Goal: Book appointment/travel/reservation

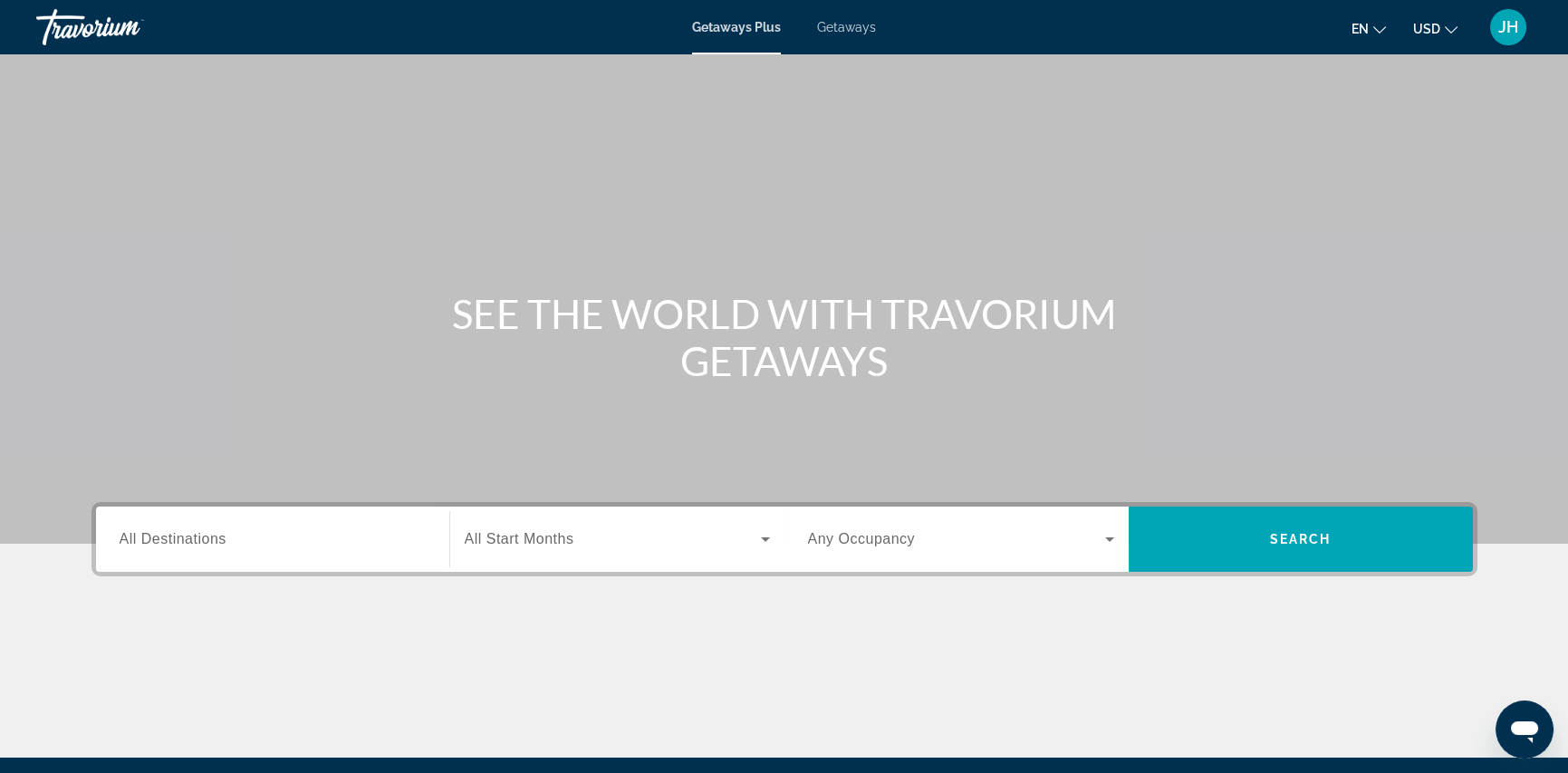
click at [224, 542] on span "All Destinations" at bounding box center [173, 538] width 107 height 16
click at [224, 542] on input "Destination All Destinations" at bounding box center [273, 539] width 307 height 21
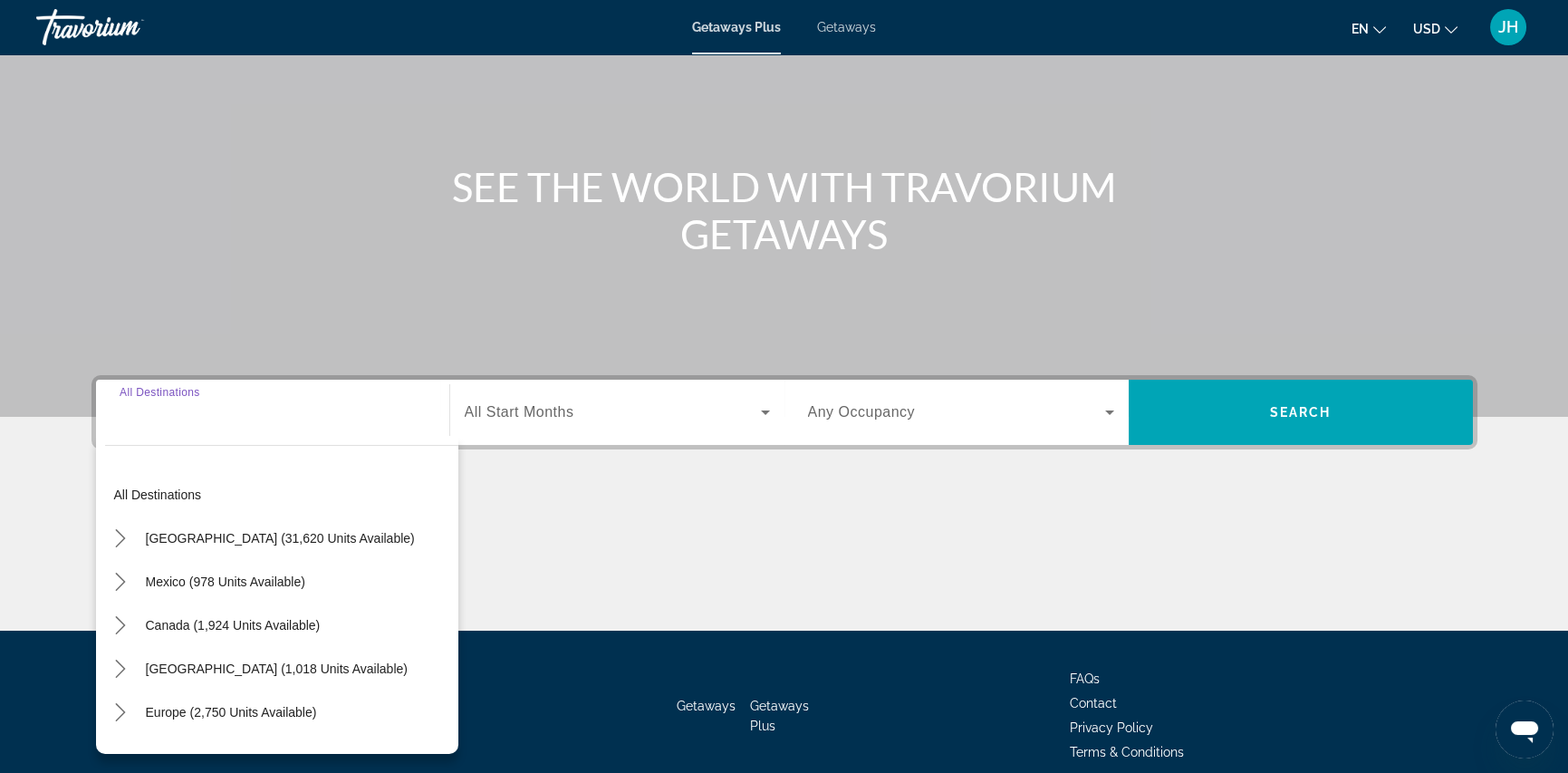
scroll to position [207, 0]
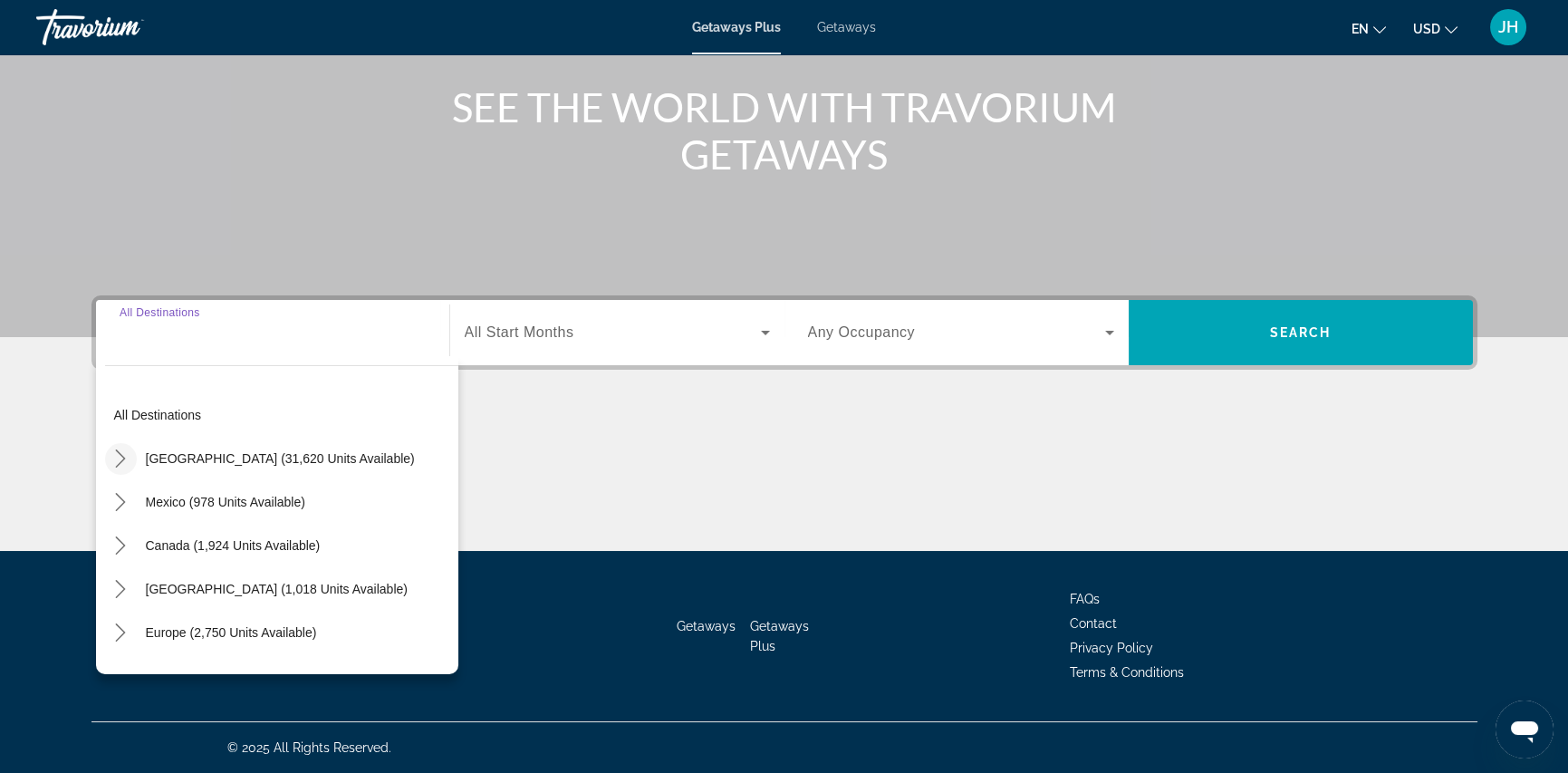
click at [125, 459] on icon "Toggle United States (31,620 units available) submenu" at bounding box center [120, 458] width 18 height 18
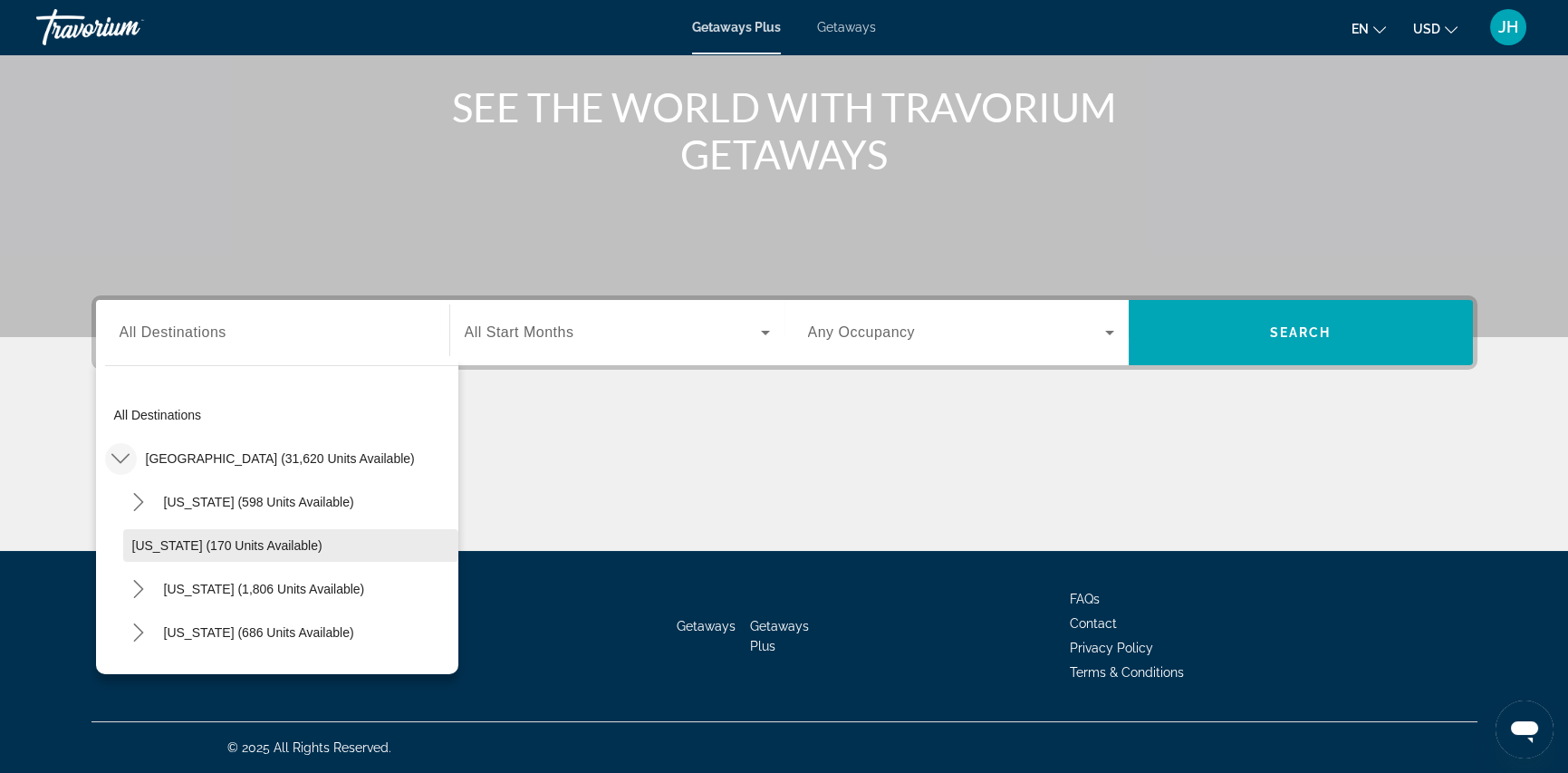
scroll to position [53, 0]
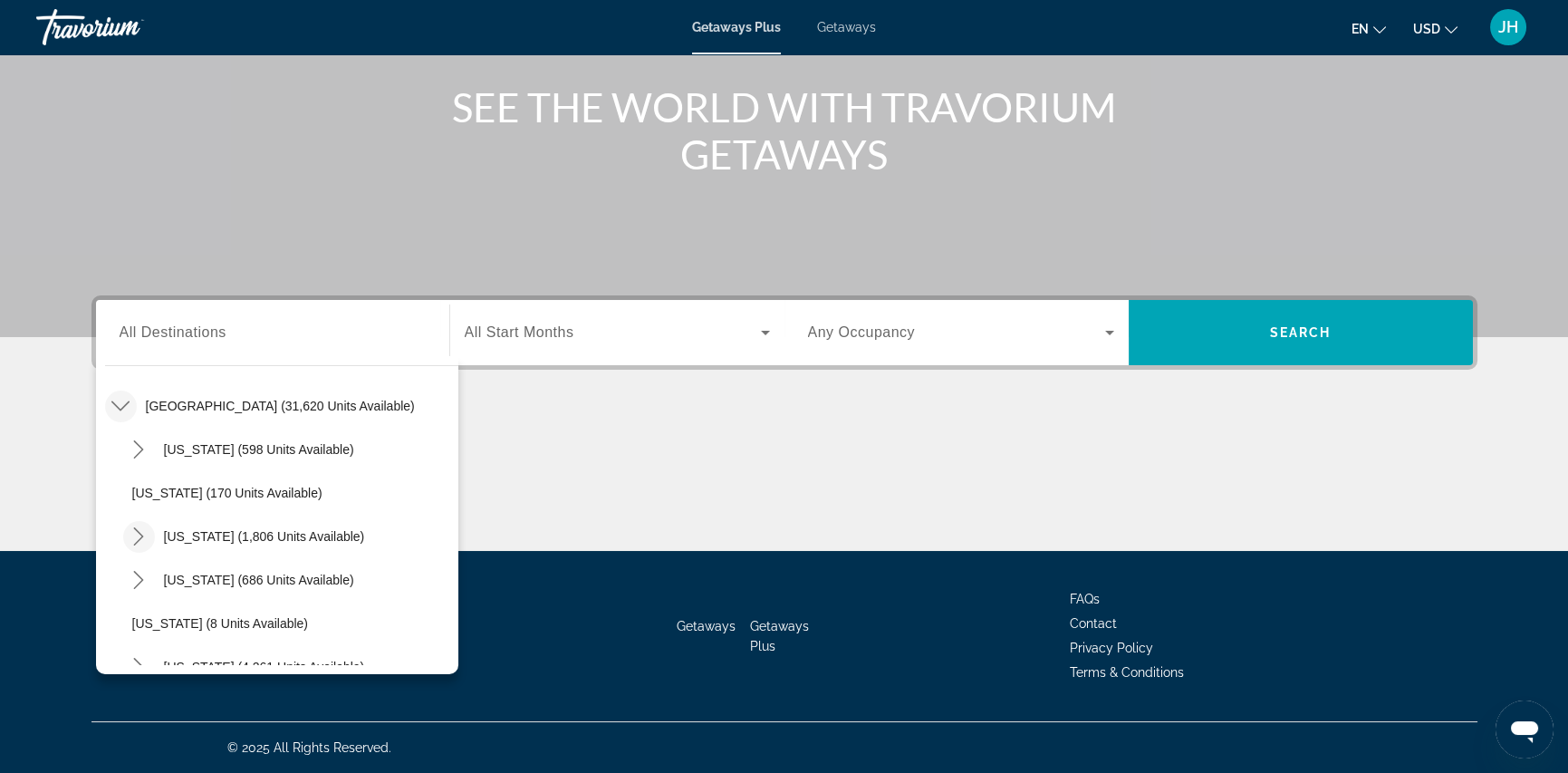
click at [134, 534] on icon "Toggle California (1,806 units available) submenu" at bounding box center [137, 535] width 18 height 18
drag, startPoint x: 239, startPoint y: 535, endPoint x: 361, endPoint y: 510, distance: 124.5
click at [239, 535] on span "[US_STATE] (1,806 units available)" at bounding box center [264, 536] width 201 height 15
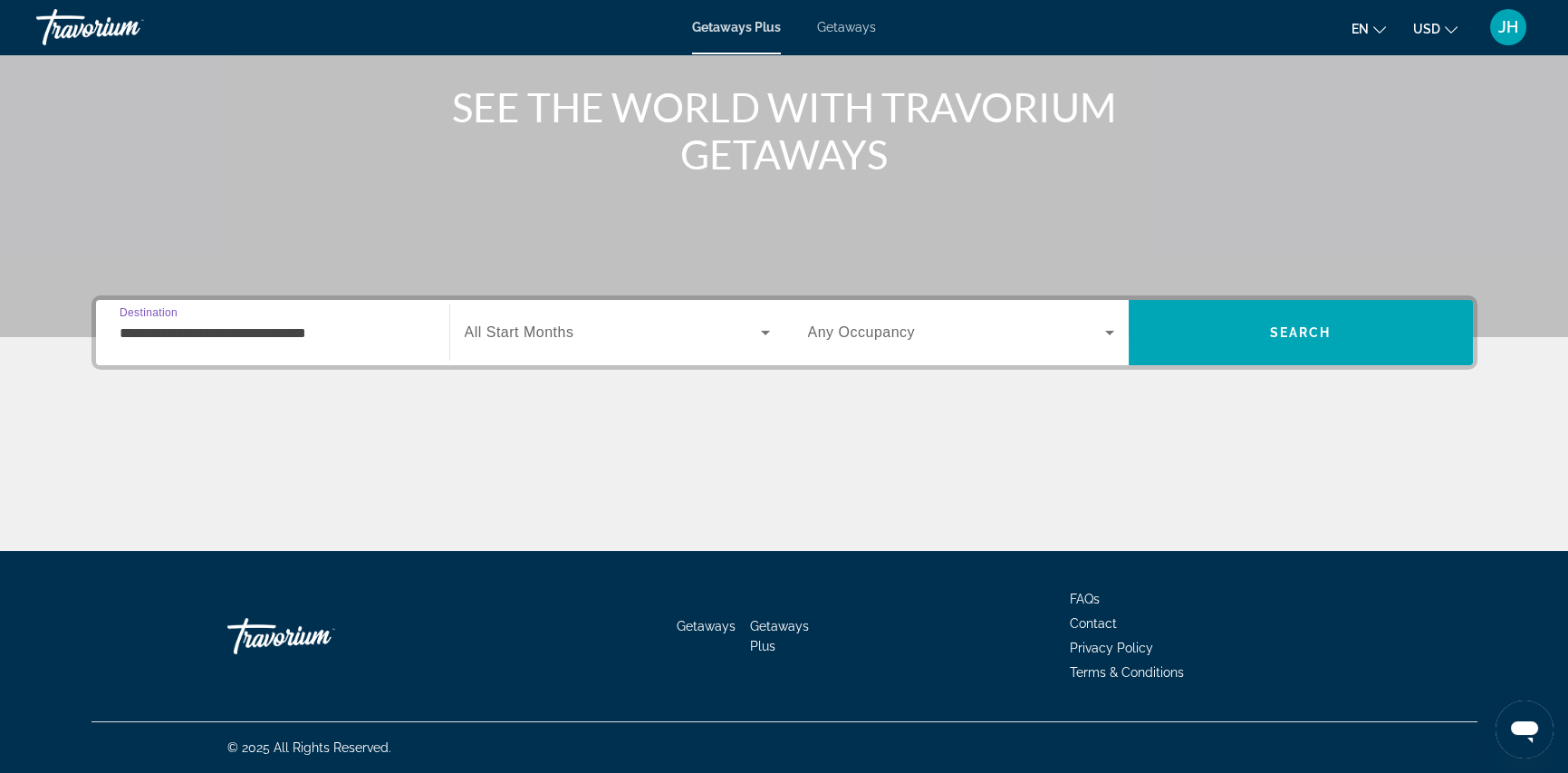
click at [198, 333] on input "**********" at bounding box center [273, 333] width 307 height 21
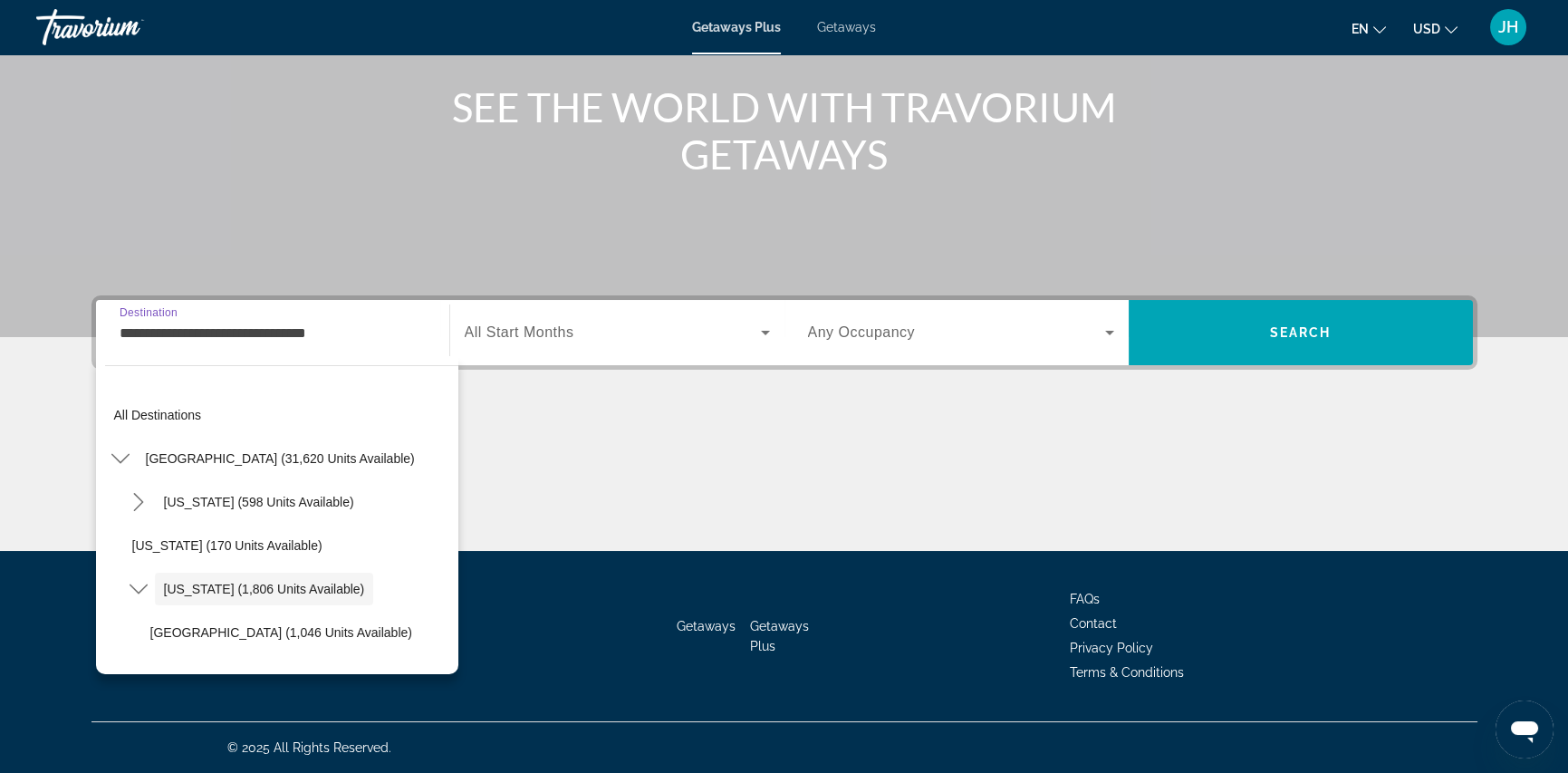
scroll to position [63, 0]
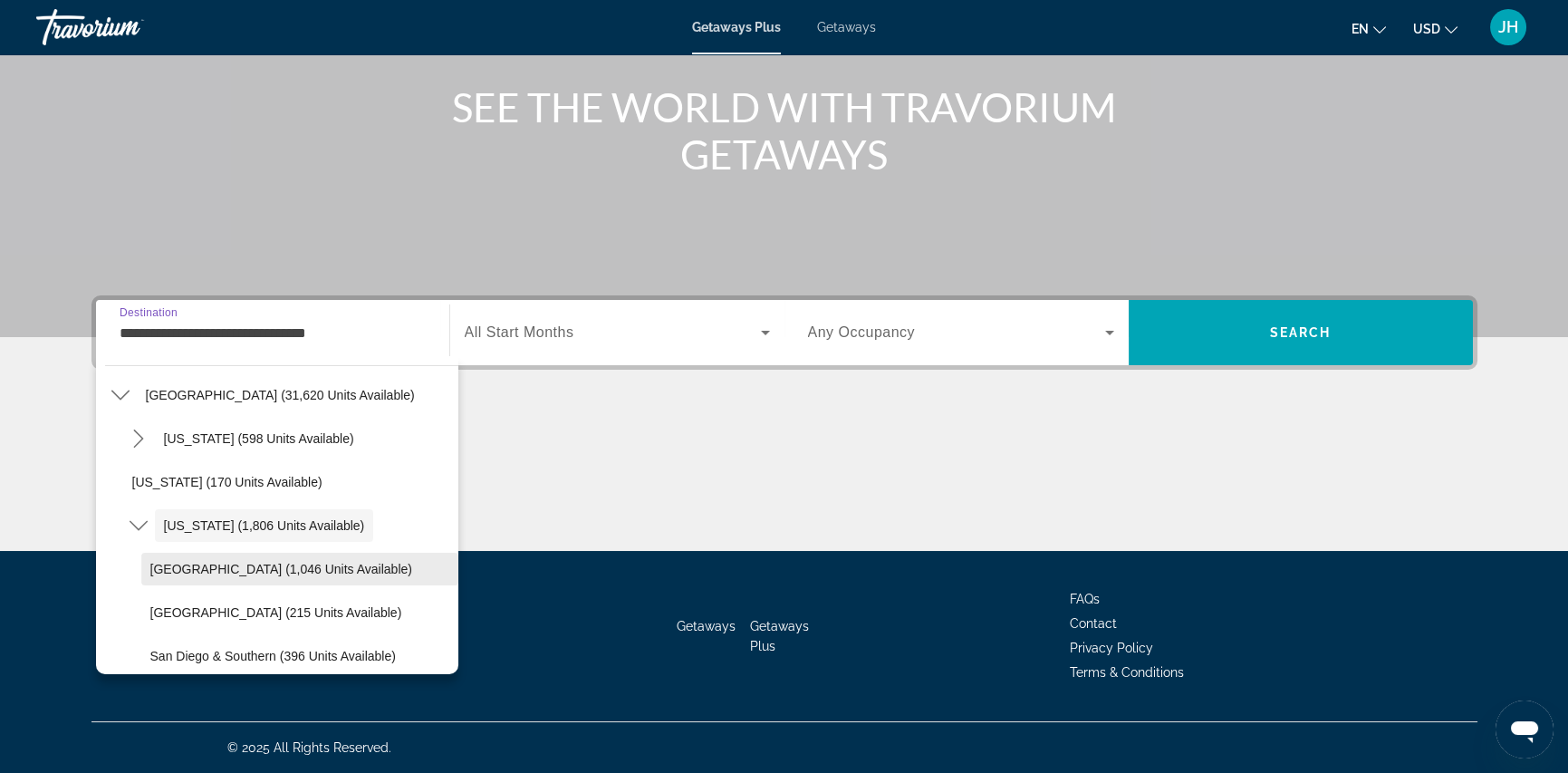
click at [189, 569] on span "[GEOGRAPHIC_DATA] (1,046 units available)" at bounding box center [281, 569] width 262 height 15
type input "**********"
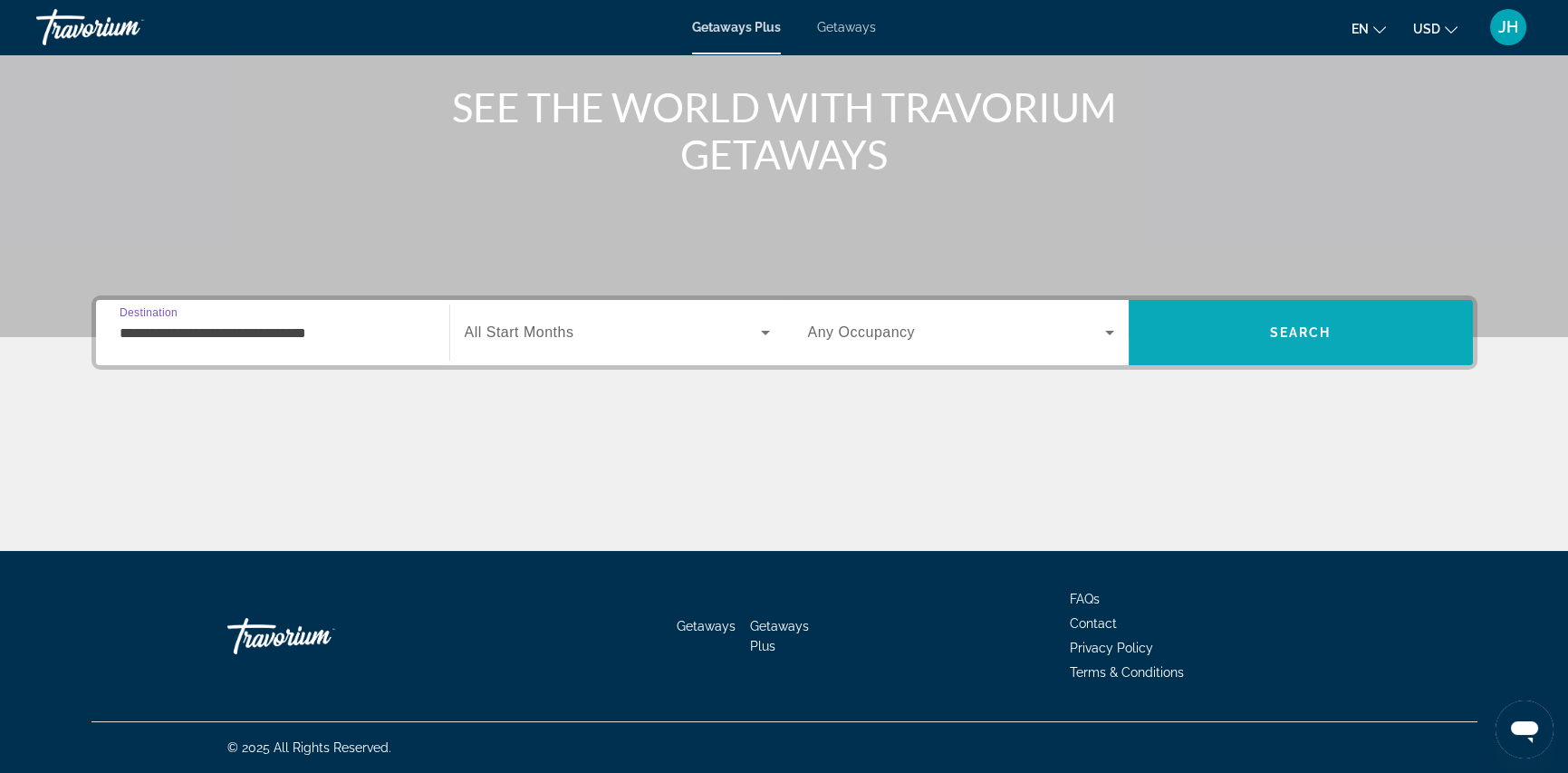
click at [1287, 334] on span "Search" at bounding box center [1300, 333] width 61 height 15
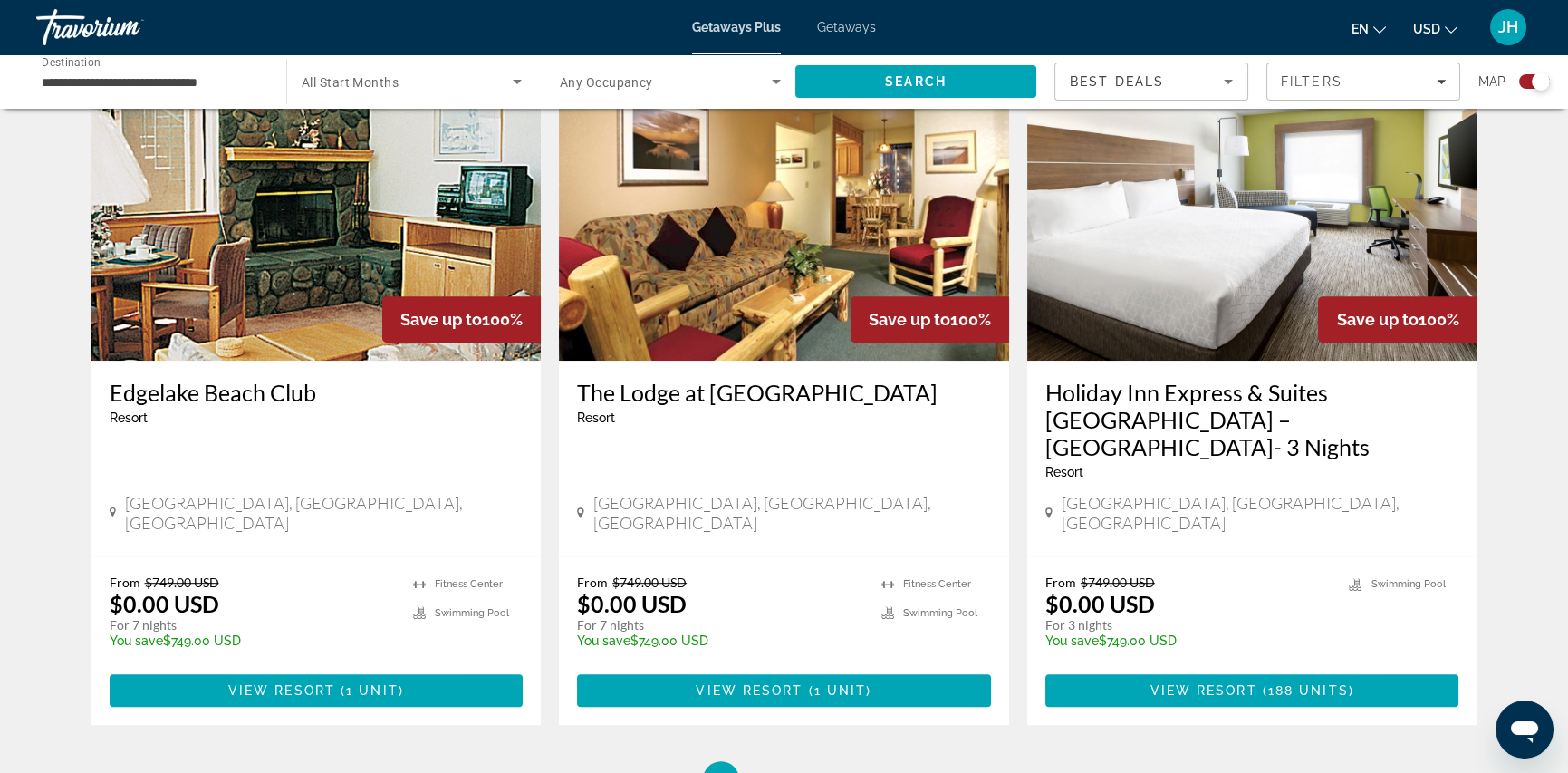
scroll to position [2627, 0]
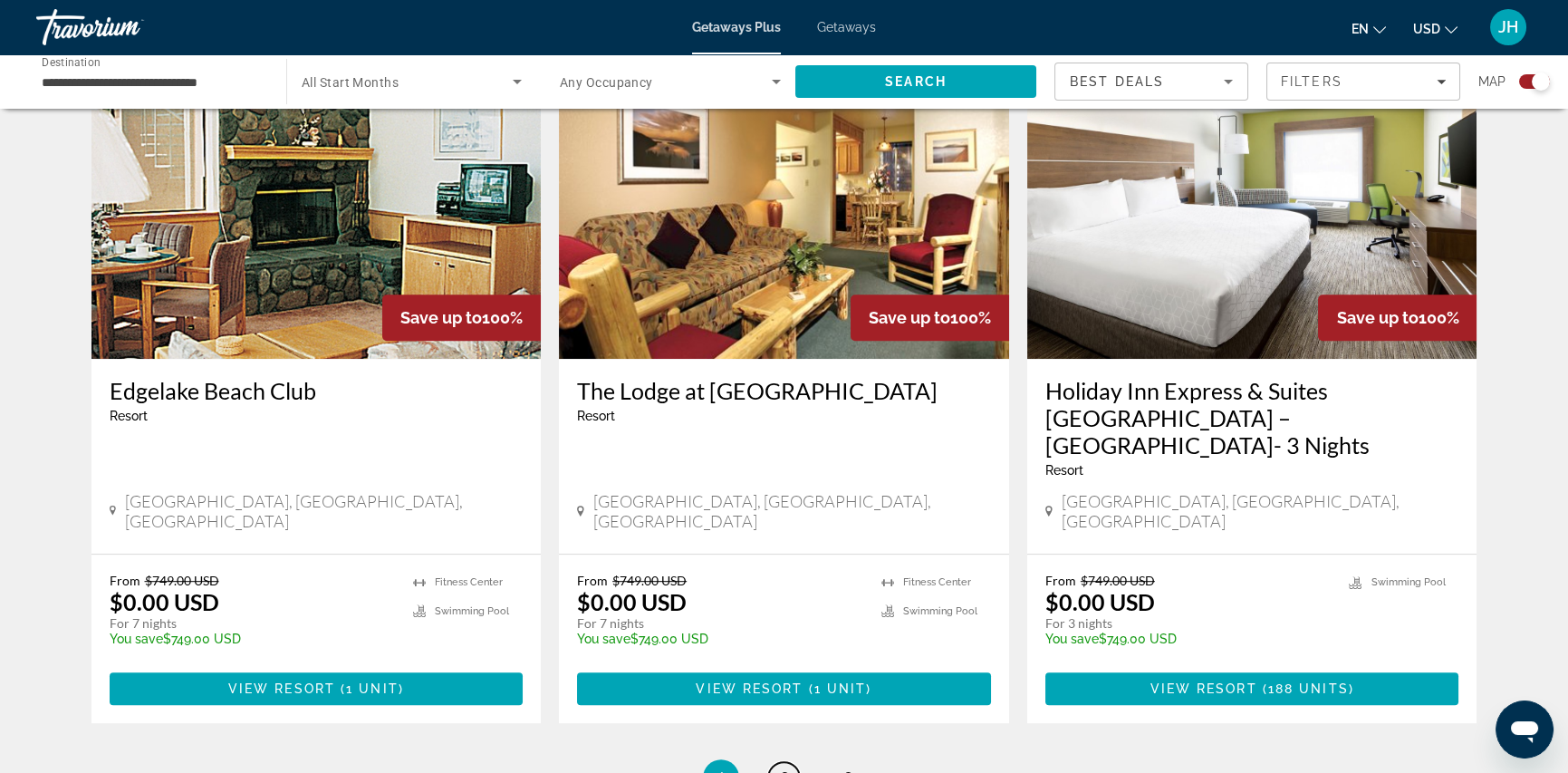
drag, startPoint x: 778, startPoint y: 649, endPoint x: 829, endPoint y: 409, distance: 245.4
click at [779, 767] on span "2" at bounding box center [784, 777] width 9 height 20
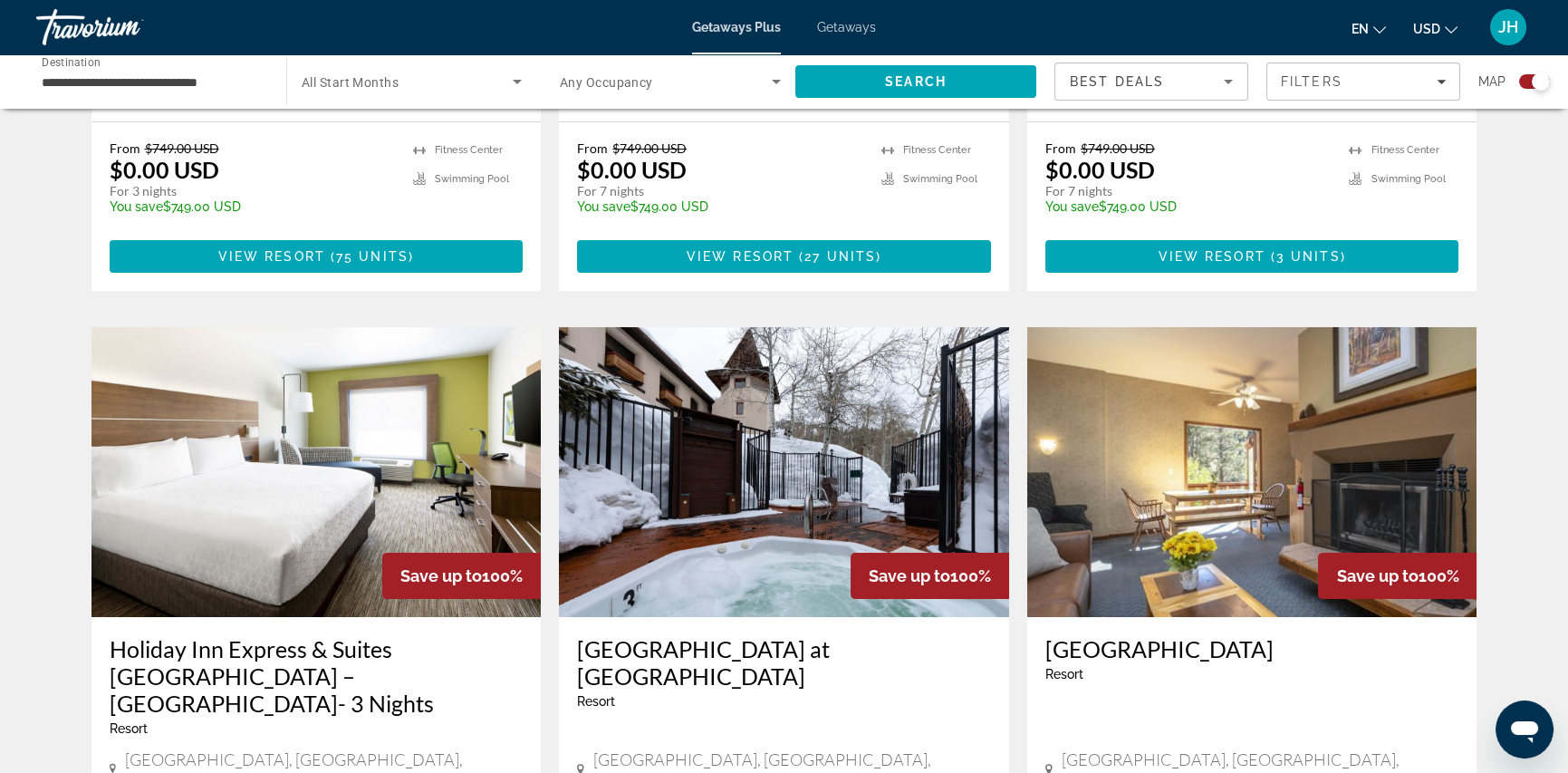
scroll to position [1087, 0]
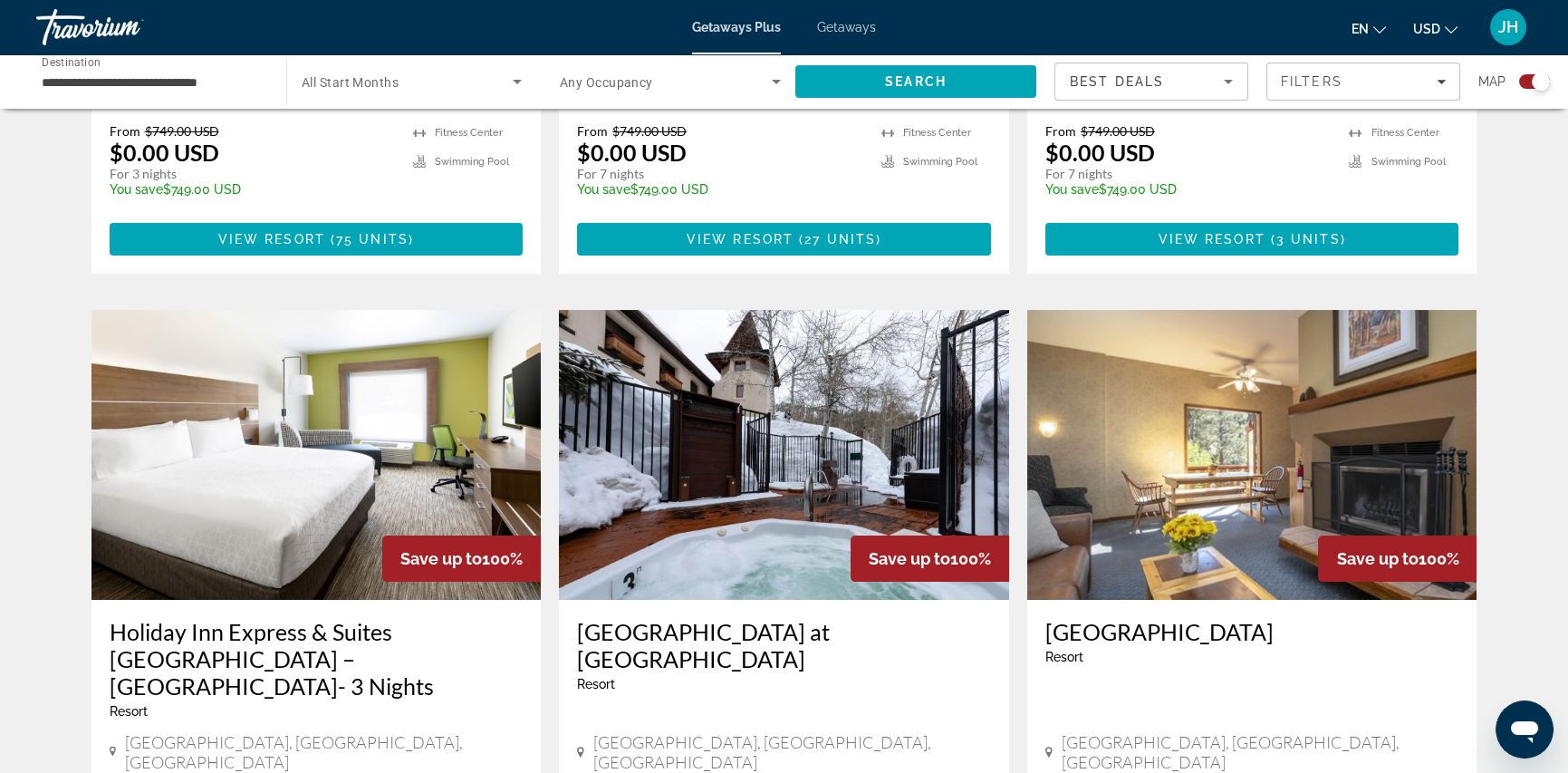
click at [780, 429] on img "Main content" at bounding box center [784, 454] width 451 height 290
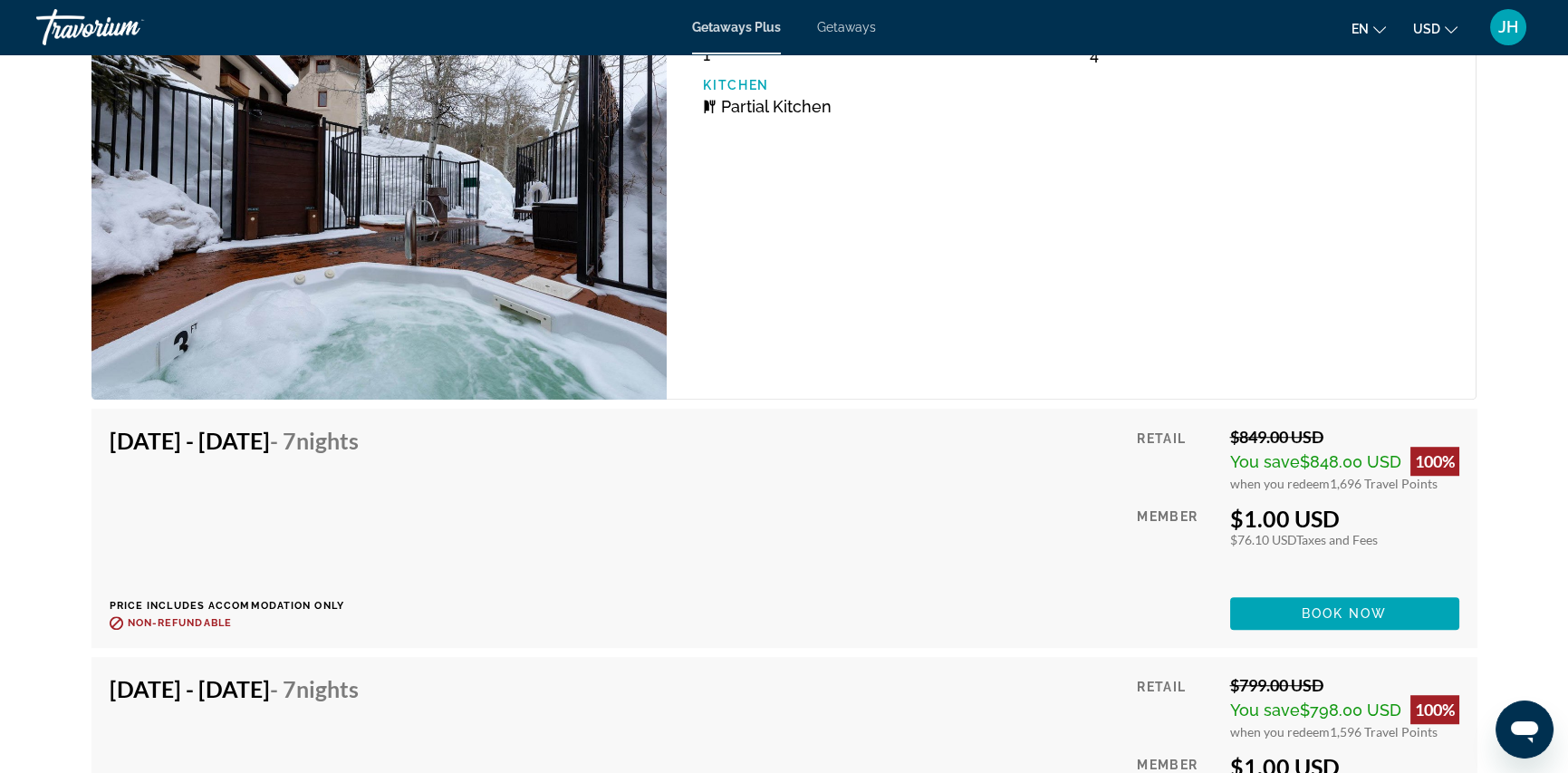
scroll to position [3442, 0]
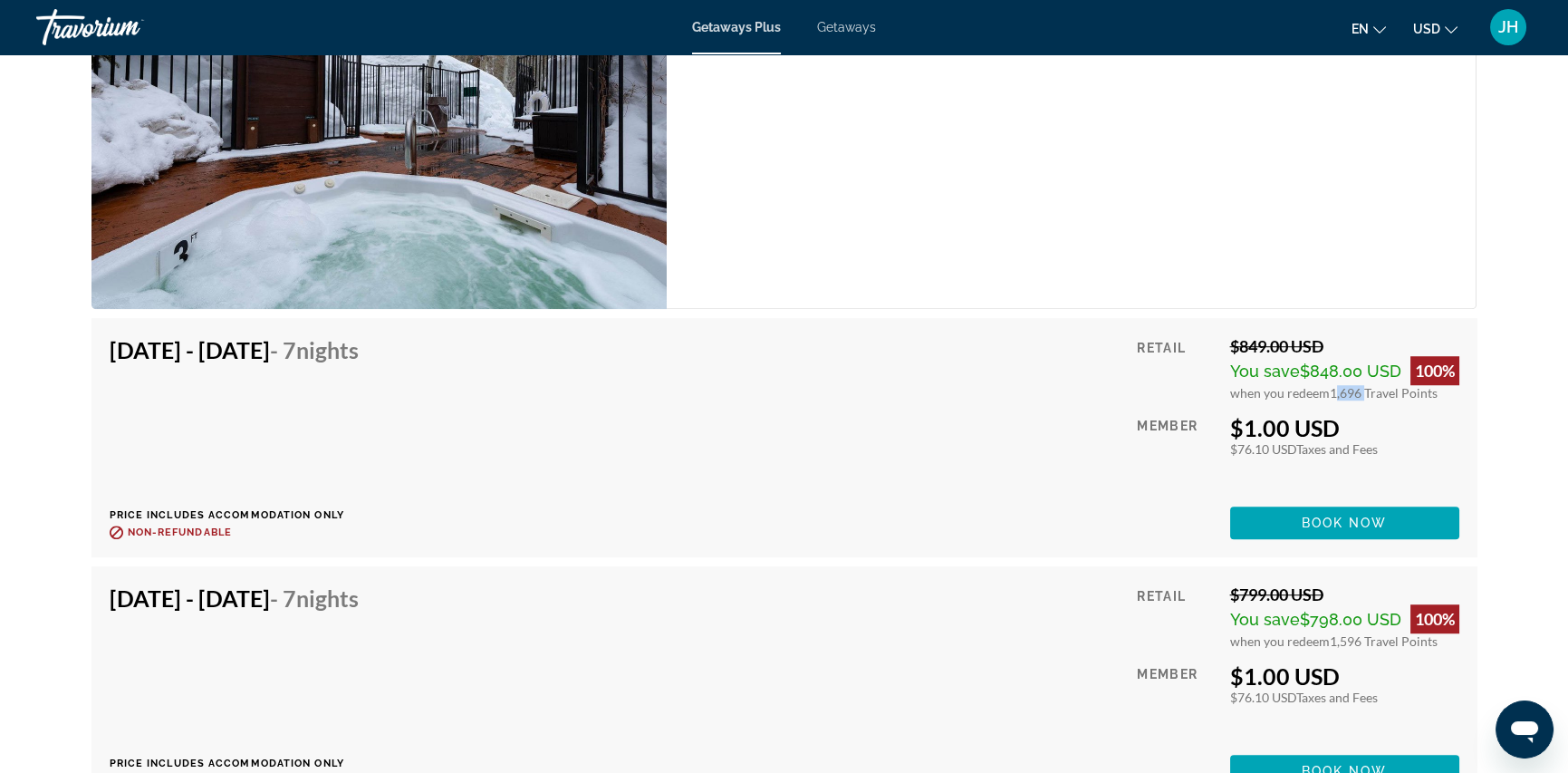
drag, startPoint x: 1327, startPoint y: 392, endPoint x: 1360, endPoint y: 392, distance: 33.0
click at [1360, 392] on span "1,696 Travel Points" at bounding box center [1383, 392] width 108 height 16
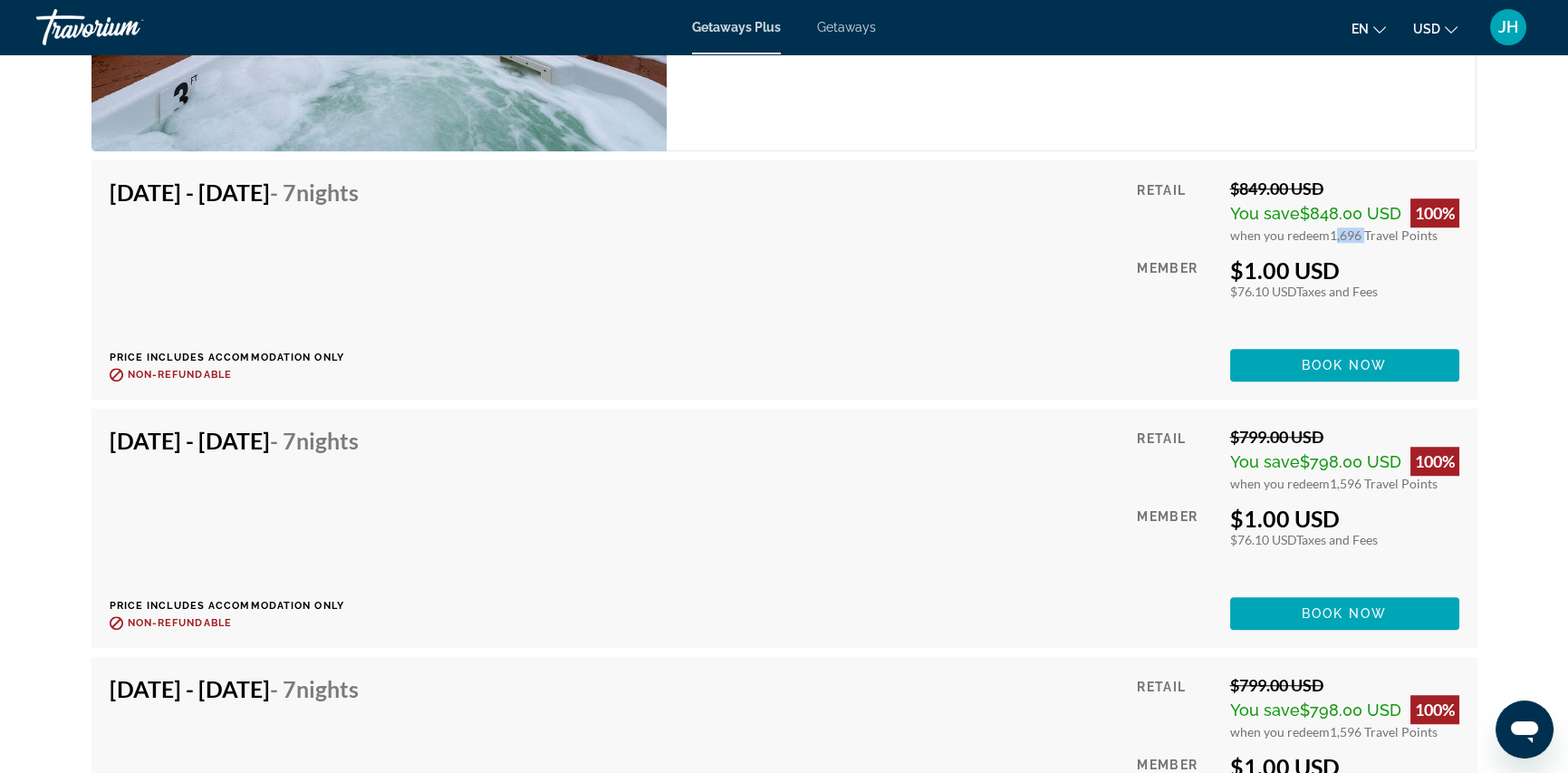
scroll to position [3532, 0]
